Goal: Feedback & Contribution: Submit feedback/report problem

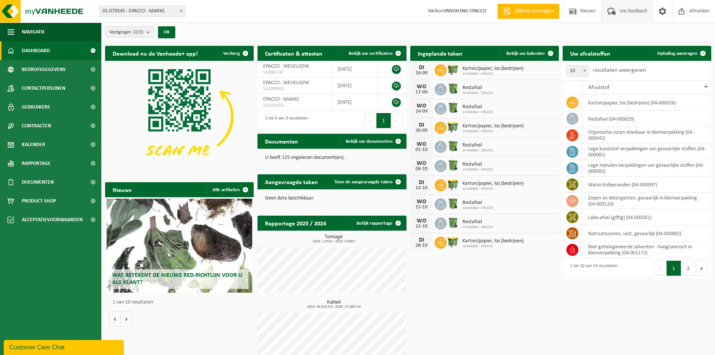
click at [633, 12] on span "Uw feedback" at bounding box center [633, 11] width 31 height 22
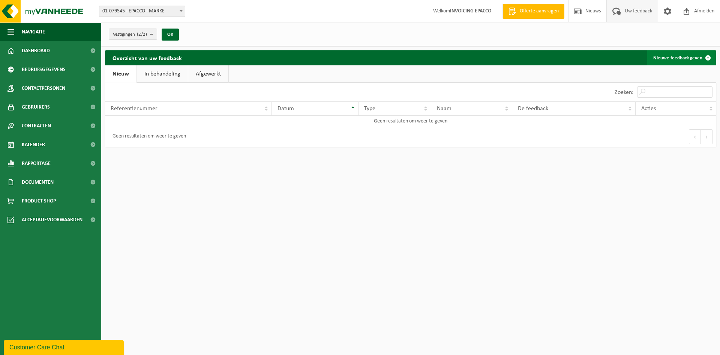
click at [665, 58] on link "Nieuwe feedback geven" at bounding box center [682, 57] width 68 height 15
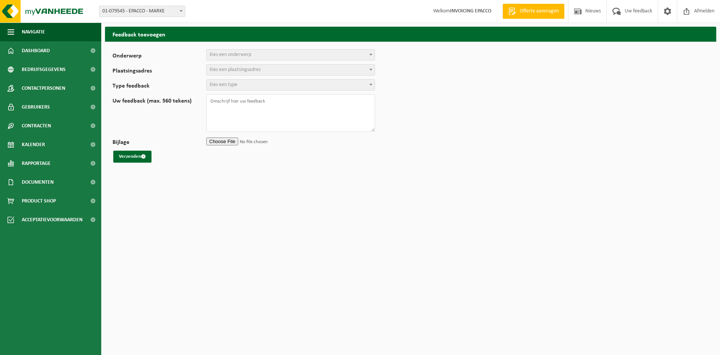
select select
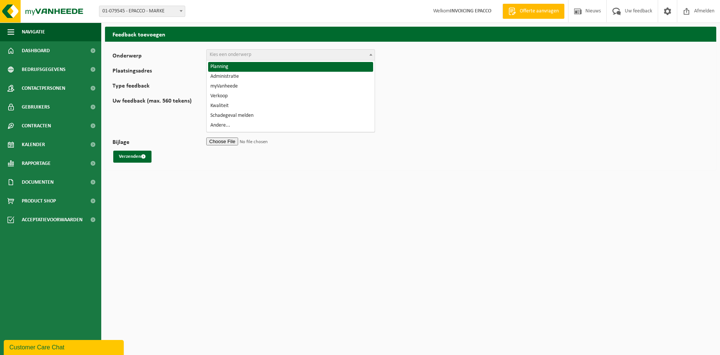
click at [371, 54] on b at bounding box center [371, 55] width 3 height 2
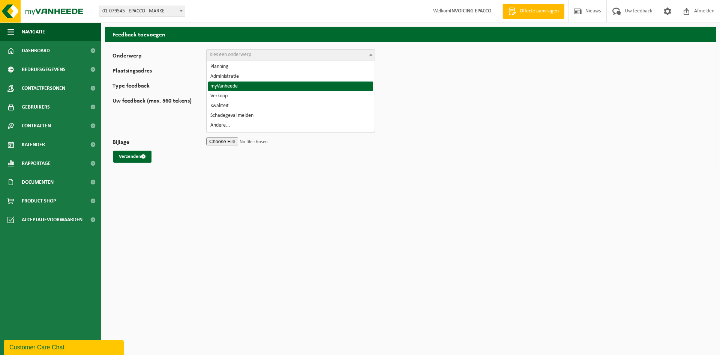
select select "11"
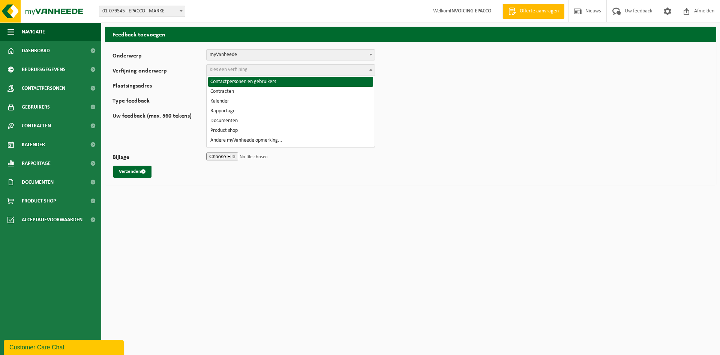
click at [371, 68] on span at bounding box center [371, 70] width 8 height 10
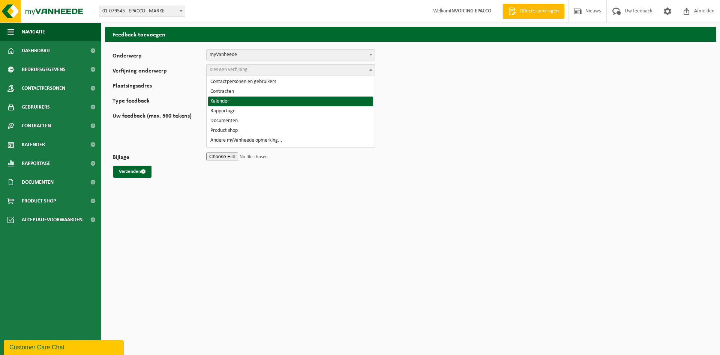
select select "14"
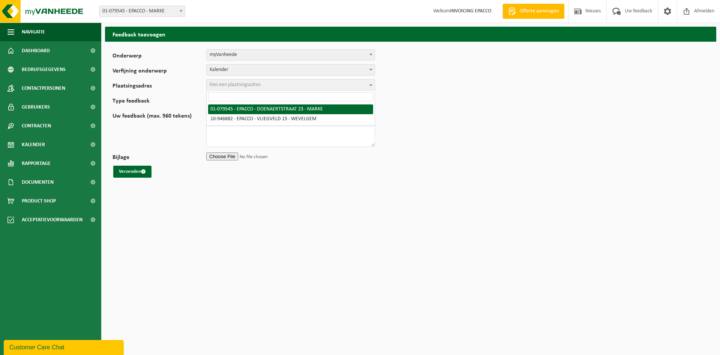
click at [372, 82] on span at bounding box center [371, 85] width 8 height 10
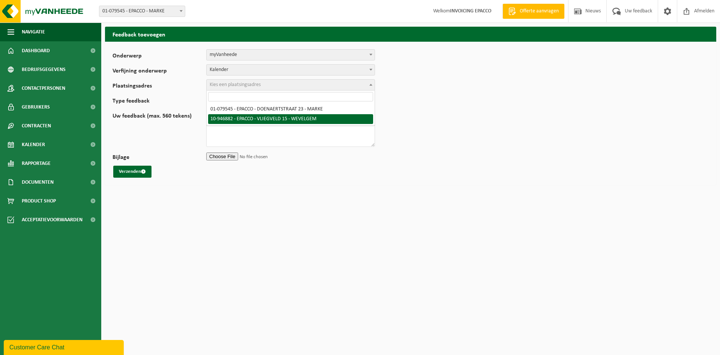
select select "141910"
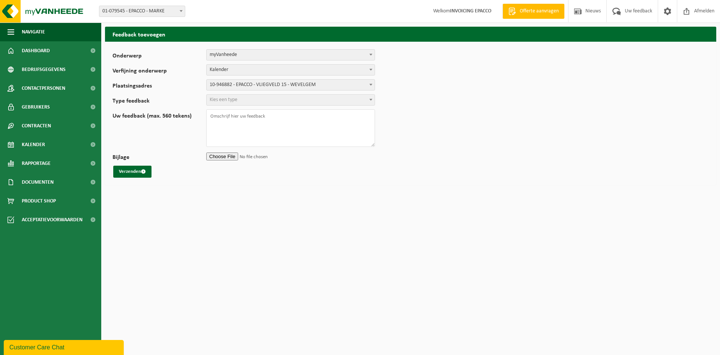
click at [372, 99] on b at bounding box center [371, 100] width 3 height 2
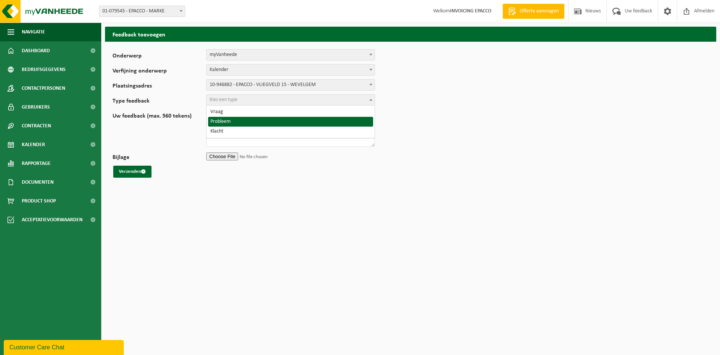
select select "ISS"
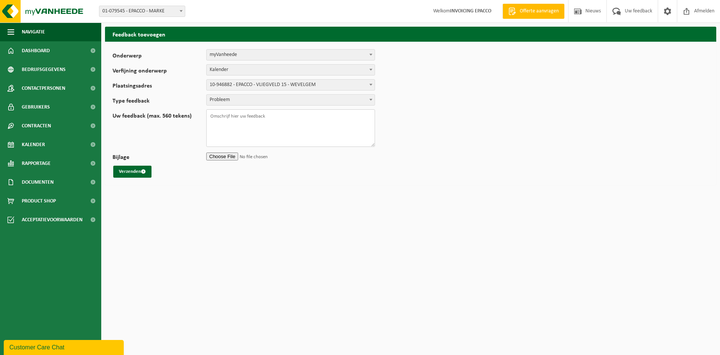
click at [223, 117] on textarea "Uw feedback (max. 560 tekens)" at bounding box center [290, 128] width 169 height 38
type textarea "App werkt al weken niet, wanneer volgt een oplossing?"
click at [129, 173] on button "Verzenden" at bounding box center [132, 171] width 38 height 12
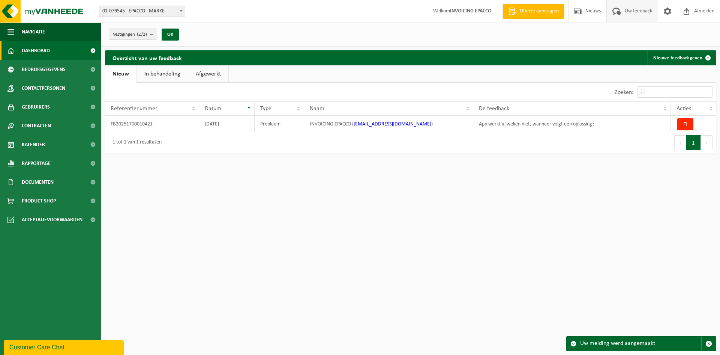
click at [45, 48] on span "Dashboard" at bounding box center [36, 50] width 28 height 19
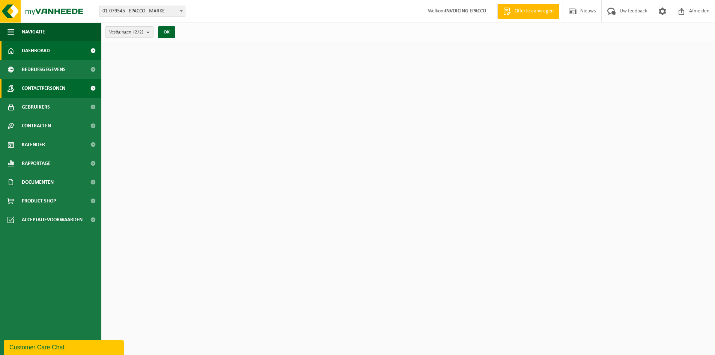
click at [43, 88] on span "Contactpersonen" at bounding box center [44, 88] width 44 height 19
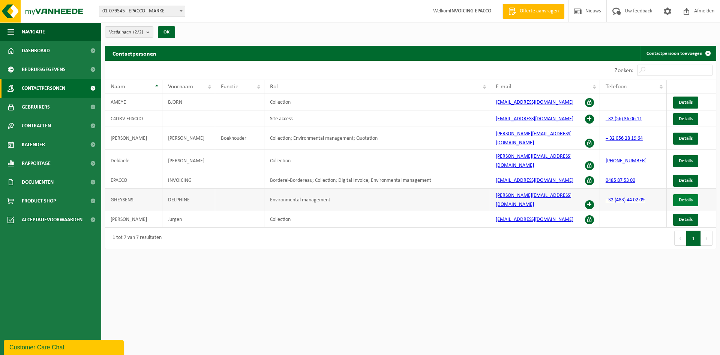
click at [685, 197] on span "Details" at bounding box center [686, 199] width 14 height 5
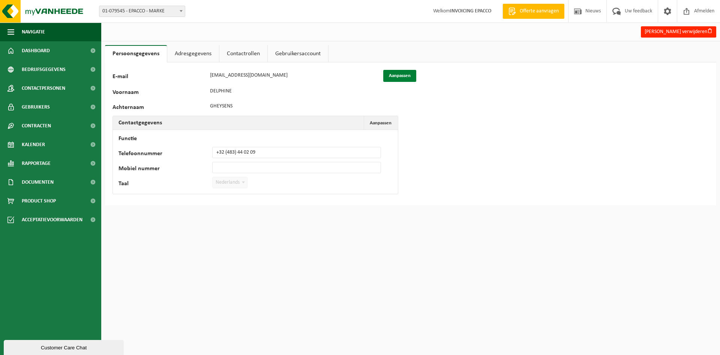
click at [392, 74] on button "Aanpassen" at bounding box center [399, 76] width 33 height 12
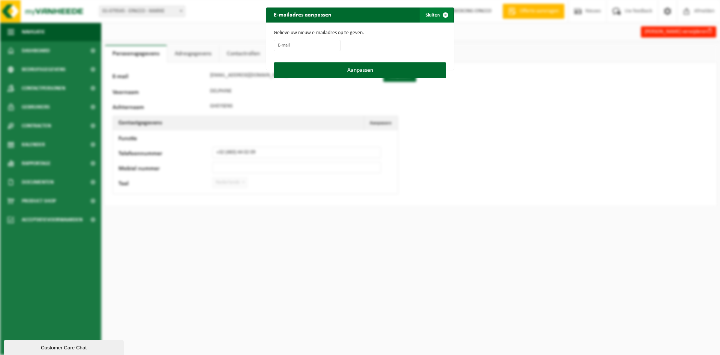
click at [443, 14] on span "button" at bounding box center [445, 15] width 15 height 15
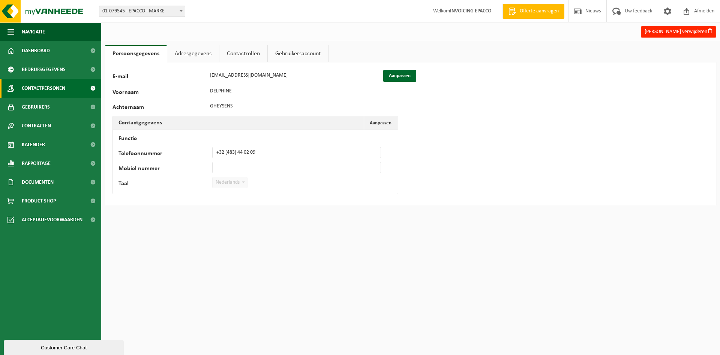
click at [30, 84] on span "Contactpersonen" at bounding box center [44, 88] width 44 height 19
